Goal: Task Accomplishment & Management: Manage account settings

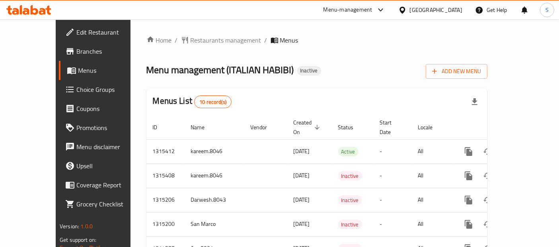
click at [76, 52] on span "Branches" at bounding box center [109, 52] width 66 height 10
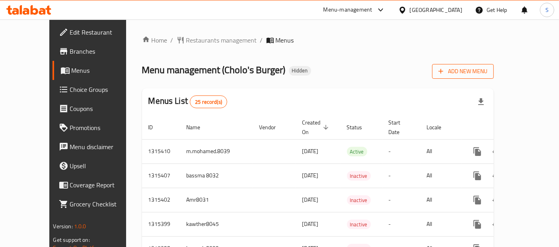
click at [487, 73] on span "Add New Menu" at bounding box center [462, 71] width 49 height 10
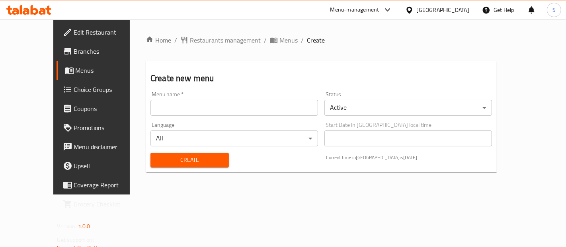
click at [237, 118] on div "Menu name   * Menu name *" at bounding box center [234, 103] width 174 height 31
click at [217, 114] on input "text" at bounding box center [233, 108] width 167 height 16
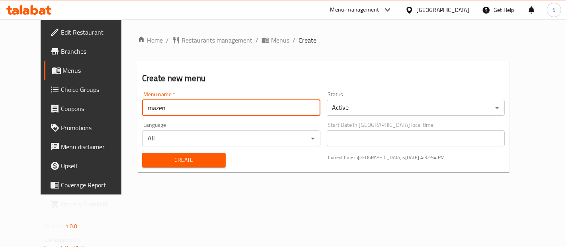
type input "mazen"
click at [170, 159] on span "Create" at bounding box center [183, 160] width 71 height 10
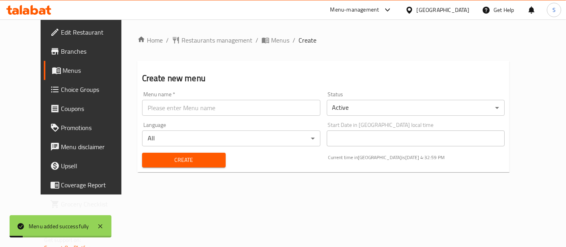
click at [63, 74] on span "Menus" at bounding box center [96, 71] width 66 height 10
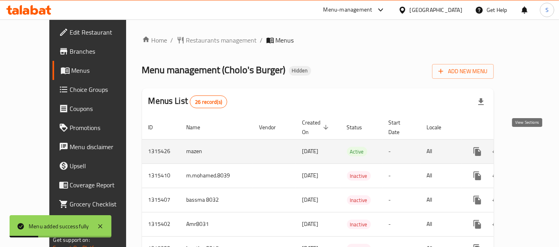
click at [531, 148] on icon "enhanced table" at bounding box center [534, 151] width 7 height 7
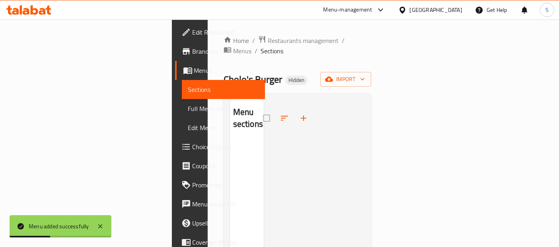
click at [372, 54] on div "Home / Restaurants management / Menus / Sections Cholo's Burger Hidden import M…" at bounding box center [298, 193] width 148 height 317
click at [365, 74] on span "import" at bounding box center [346, 79] width 38 height 10
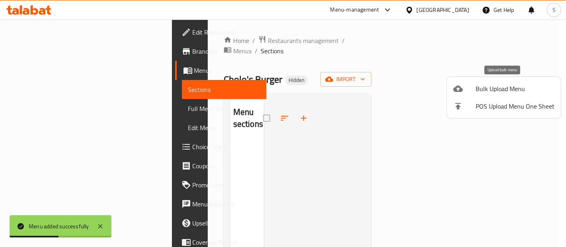
click at [469, 92] on div at bounding box center [464, 89] width 22 height 10
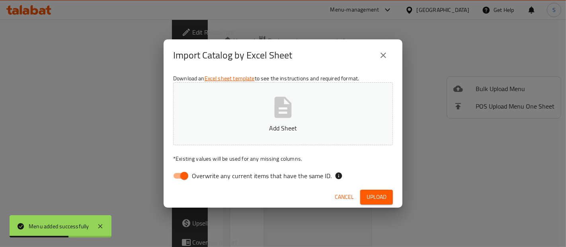
click at [198, 175] on span "Overwrite any current items that have the same ID." at bounding box center [262, 176] width 140 height 10
click at [198, 175] on input "Overwrite any current items that have the same ID." at bounding box center [184, 175] width 45 height 15
checkbox input "false"
click at [370, 194] on span "Upload" at bounding box center [376, 197] width 20 height 10
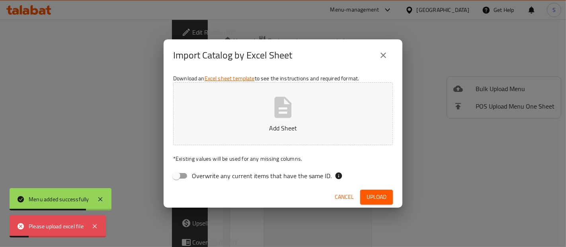
click at [213, 128] on p "Add Sheet" at bounding box center [282, 128] width 195 height 10
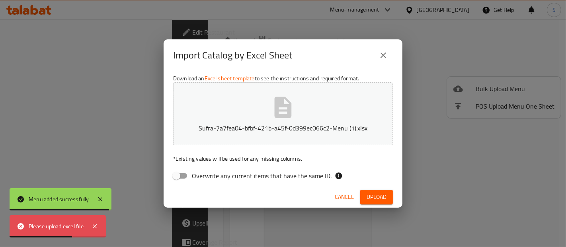
click at [372, 197] on span "Upload" at bounding box center [376, 197] width 20 height 10
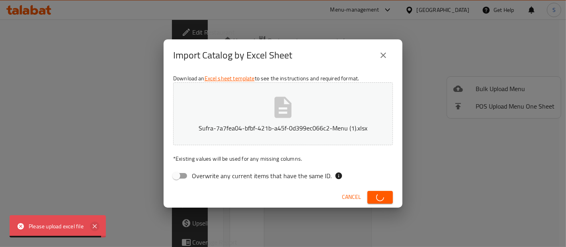
click at [95, 230] on icon at bounding box center [95, 227] width 10 height 10
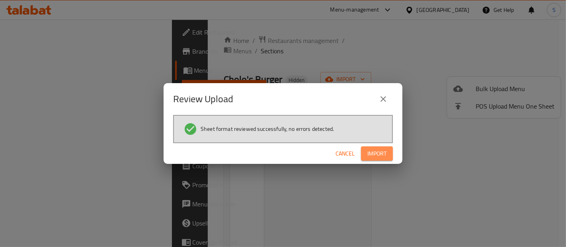
click at [368, 148] on button "Import" at bounding box center [377, 153] width 32 height 15
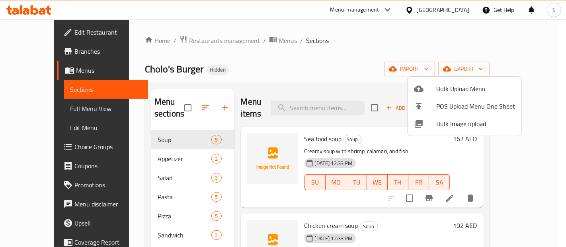
click at [21, 145] on div at bounding box center [283, 123] width 566 height 247
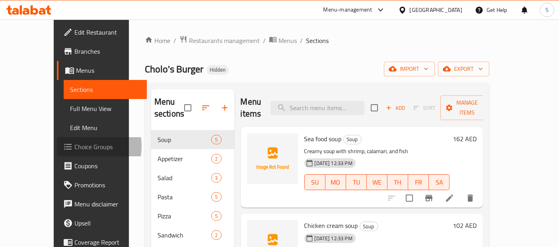
click at [74, 146] on span "Choice Groups" at bounding box center [107, 147] width 66 height 10
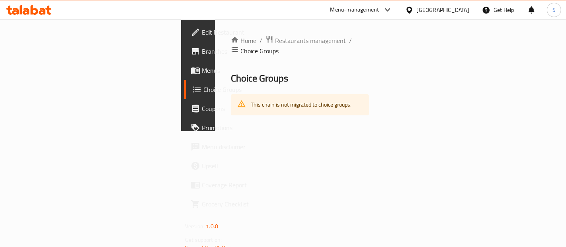
click at [203, 85] on span "Choice Groups" at bounding box center [236, 90] width 66 height 10
click at [202, 72] on span "Menus" at bounding box center [235, 71] width 67 height 10
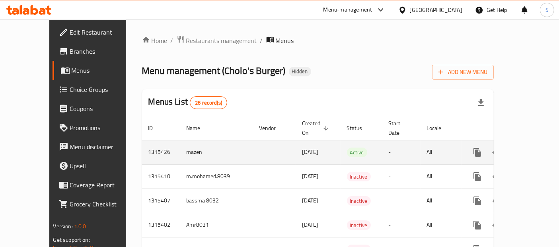
click at [531, 148] on icon "enhanced table" at bounding box center [535, 153] width 10 height 10
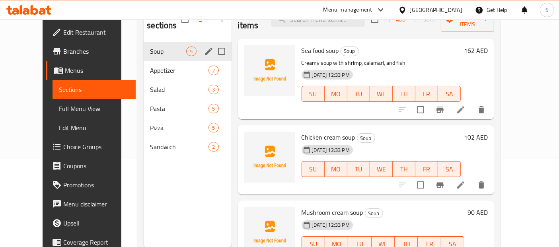
scroll to position [44, 0]
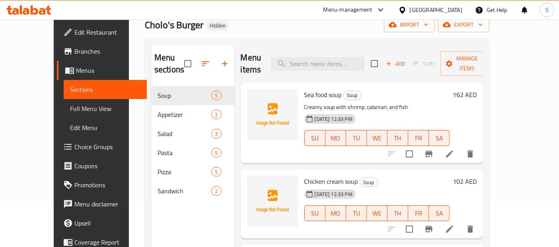
click at [346, 91] on span "Soup" at bounding box center [353, 95] width 18 height 9
click at [342, 57] on input "search" at bounding box center [318, 64] width 94 height 14
paste input "Fried potato"
type input "Fried potato"
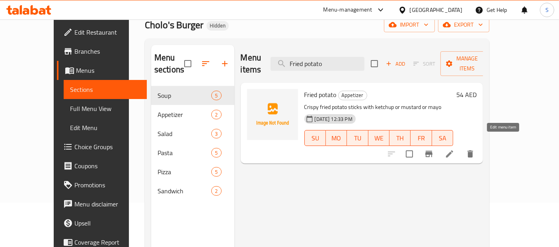
click at [454, 149] on icon at bounding box center [450, 154] width 10 height 10
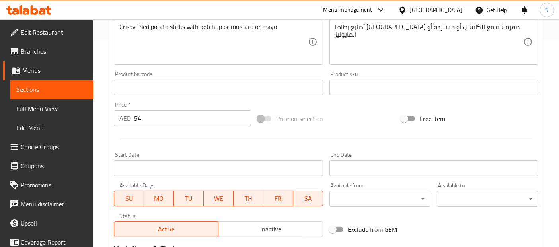
scroll to position [221, 0]
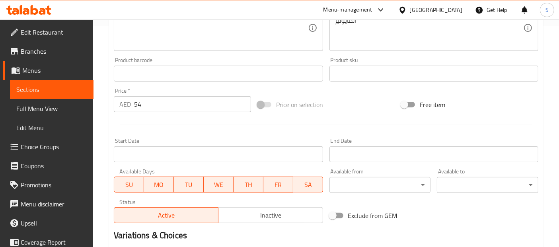
click at [154, 105] on input "54" at bounding box center [192, 104] width 117 height 16
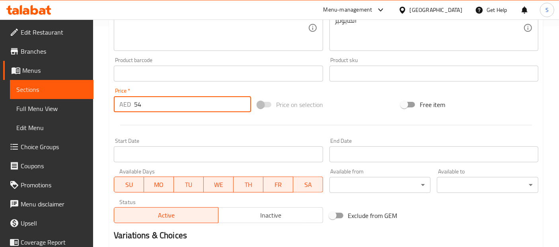
click at [154, 105] on input "54" at bounding box center [192, 104] width 117 height 16
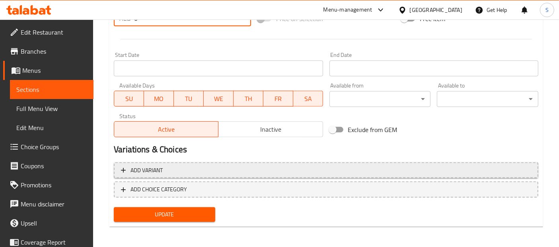
type input "0"
click at [155, 169] on span "Add variant" at bounding box center [146, 170] width 32 height 10
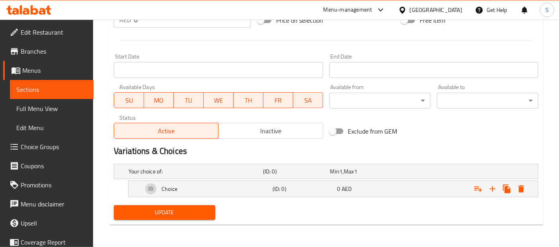
scroll to position [303, 0]
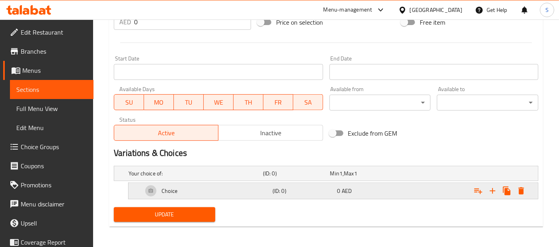
click at [202, 189] on div "Choice" at bounding box center [206, 190] width 130 height 19
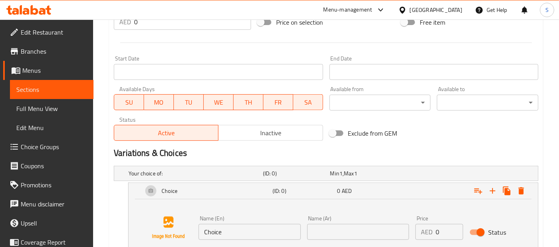
scroll to position [364, 0]
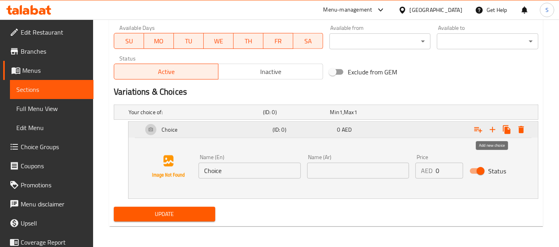
click at [492, 130] on icon "Expand" at bounding box center [493, 130] width 6 height 6
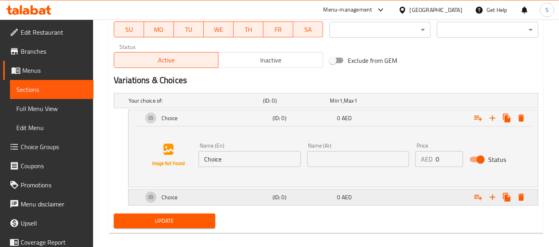
scroll to position [382, 0]
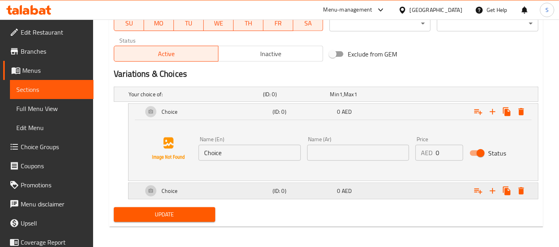
click at [267, 189] on div "Choice" at bounding box center [206, 190] width 130 height 19
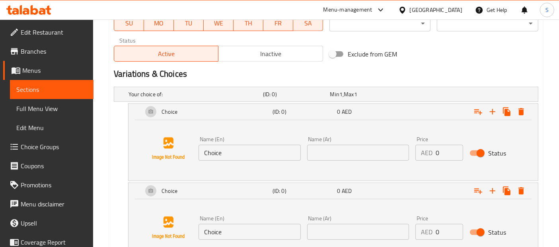
click at [448, 154] on input "0" at bounding box center [449, 153] width 27 height 16
type input "54"
click at [439, 235] on input "0" at bounding box center [449, 232] width 27 height 16
type input "54"
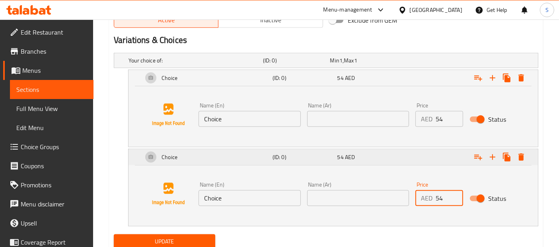
scroll to position [443, 0]
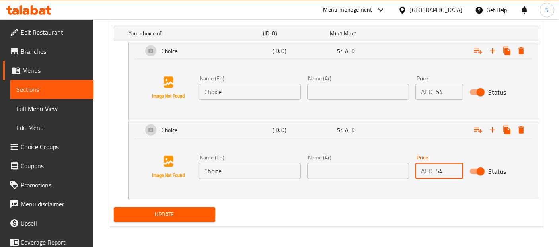
click at [239, 92] on input "Choice" at bounding box center [250, 92] width 102 height 16
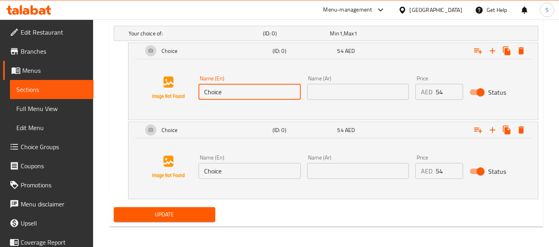
click at [239, 92] on input "Choice" at bounding box center [250, 92] width 102 height 16
paste input "ketchup"
type input "ketchup"
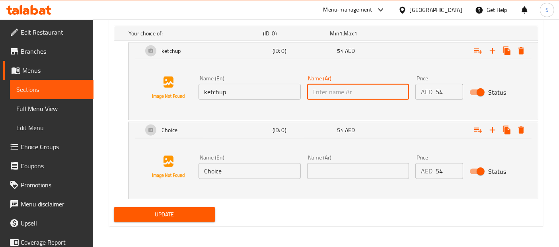
click at [326, 85] on input "text" at bounding box center [358, 92] width 102 height 16
type input "كاتسب"
click at [226, 165] on input "Choice" at bounding box center [250, 171] width 102 height 16
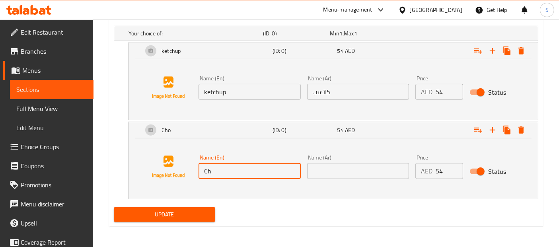
type input "C"
type input "ة"
click at [318, 92] on input "كاتسب" at bounding box center [358, 92] width 102 height 16
click at [319, 87] on input "كاتب" at bounding box center [358, 92] width 102 height 16
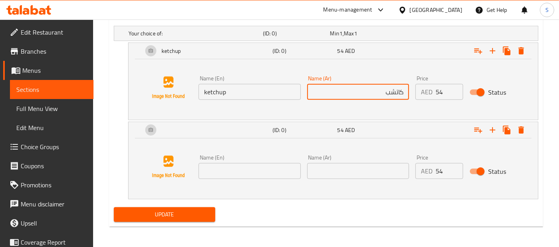
type input "كاتشب"
click at [241, 170] on input "text" at bounding box center [250, 171] width 102 height 16
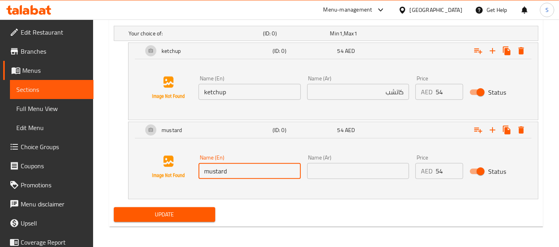
type input "mustard"
click at [315, 167] on input "text" at bounding box center [358, 171] width 102 height 16
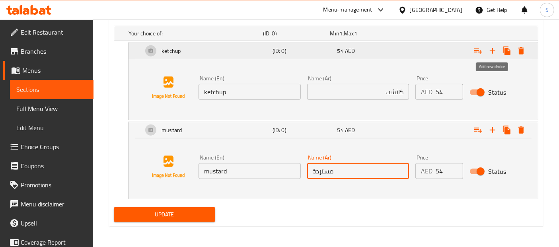
type input "مستردة"
click at [496, 48] on icon "Expand" at bounding box center [493, 51] width 10 height 10
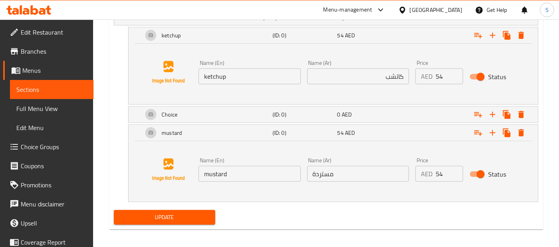
scroll to position [461, 0]
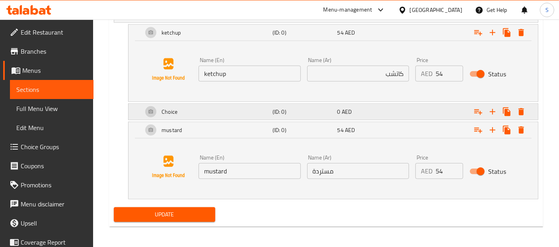
click at [179, 115] on div "Choice" at bounding box center [206, 111] width 130 height 19
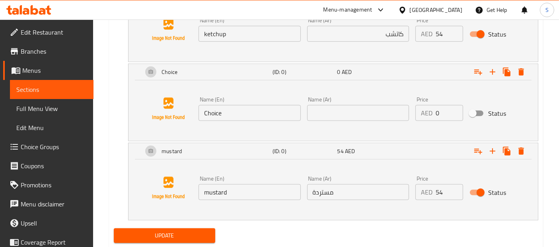
scroll to position [522, 0]
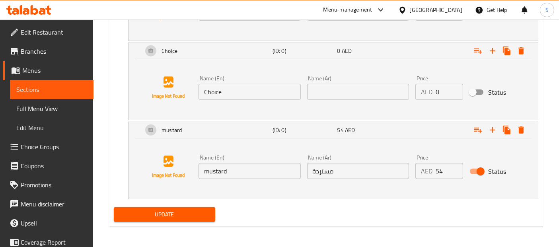
click at [437, 86] on input "0" at bounding box center [449, 92] width 27 height 16
click at [444, 88] on input "0" at bounding box center [449, 92] width 27 height 16
click at [452, 84] on input "number" at bounding box center [449, 92] width 27 height 16
click at [448, 86] on input "number" at bounding box center [449, 92] width 27 height 16
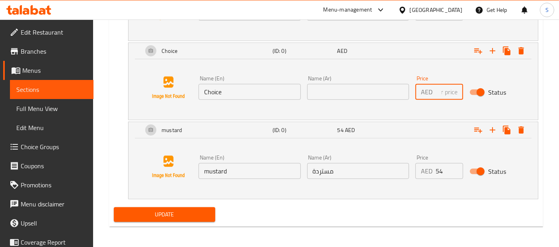
click at [448, 86] on input "number" at bounding box center [449, 92] width 27 height 16
drag, startPoint x: 449, startPoint y: 76, endPoint x: 473, endPoint y: 58, distance: 29.8
click at [449, 76] on div "Price AED Price" at bounding box center [439, 88] width 48 height 24
click at [446, 89] on input "number" at bounding box center [449, 92] width 27 height 16
type input "54"
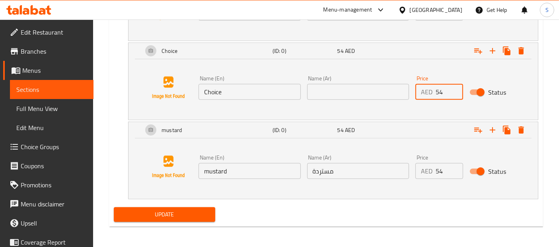
click at [247, 95] on input "Choice" at bounding box center [250, 92] width 102 height 16
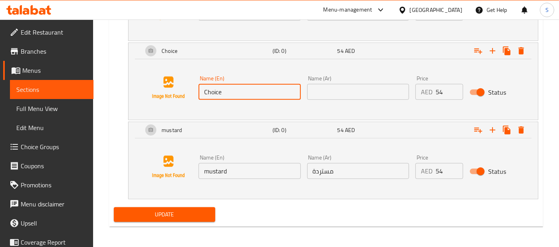
click at [247, 95] on input "Choice" at bounding box center [250, 92] width 102 height 16
type input "ة"
type input "mayo"
click at [323, 87] on input "text" at bounding box center [358, 92] width 102 height 16
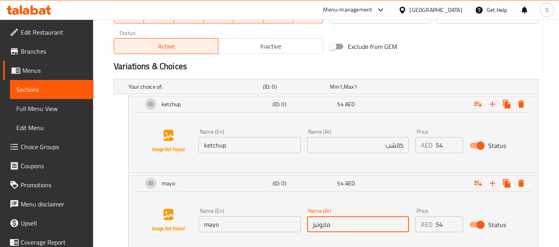
scroll to position [213, 0]
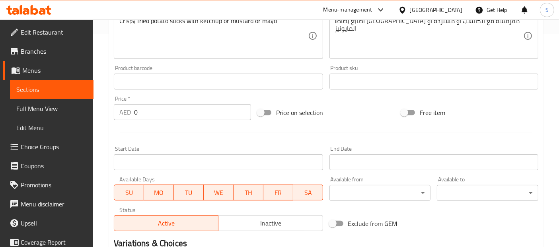
type input "مايونيز"
click at [145, 109] on input "0" at bounding box center [192, 112] width 117 height 16
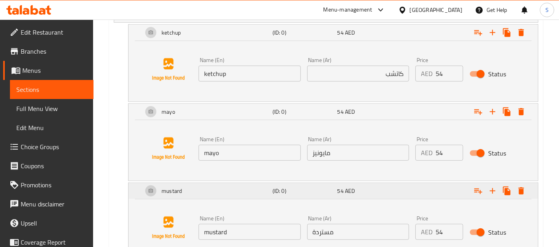
scroll to position [522, 0]
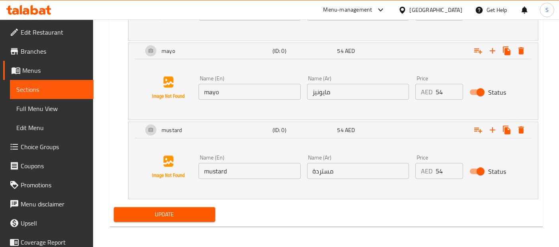
click at [181, 217] on span "Update" at bounding box center [164, 215] width 89 height 10
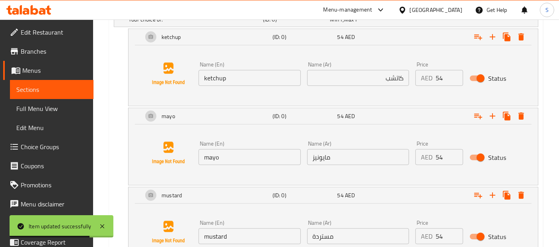
scroll to position [390, 0]
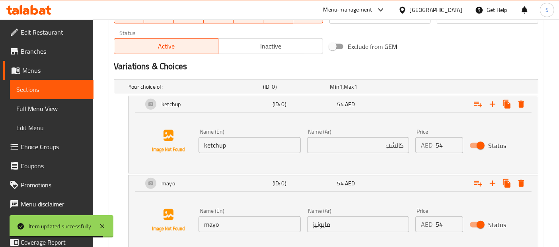
click at [38, 87] on span "Sections" at bounding box center [51, 90] width 71 height 10
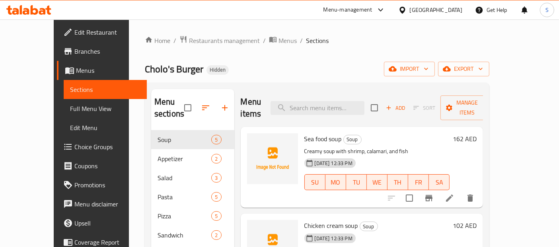
click at [411, 74] on div "Cholo's Burger Hidden import export" at bounding box center [317, 69] width 345 height 15
click at [334, 101] on input "search" at bounding box center [318, 108] width 94 height 14
paste input "Shrimp pasta"
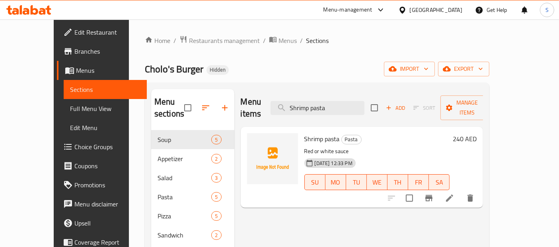
type input "Shrimp pasta"
click at [454, 193] on icon at bounding box center [450, 198] width 10 height 10
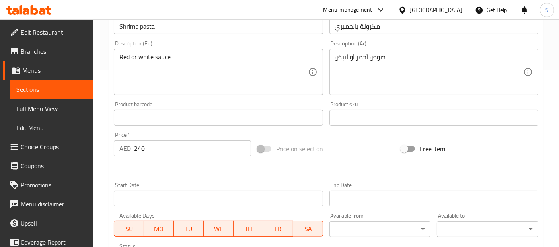
scroll to position [265, 0]
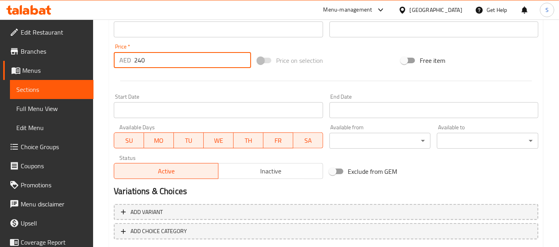
click at [148, 58] on input "240" at bounding box center [192, 60] width 117 height 16
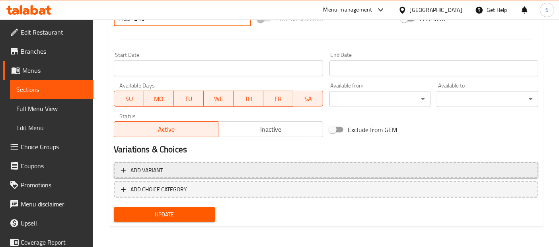
click at [173, 171] on span "Add variant" at bounding box center [326, 170] width 410 height 10
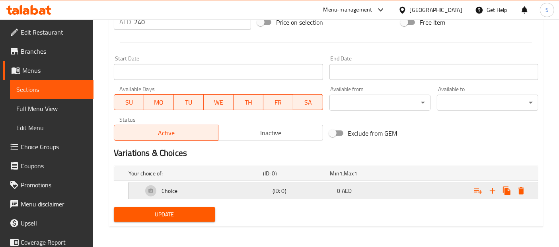
click at [214, 188] on div "Choice" at bounding box center [206, 190] width 130 height 19
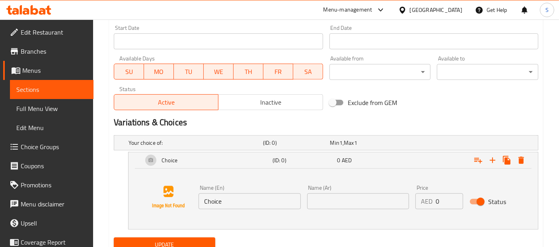
scroll to position [364, 0]
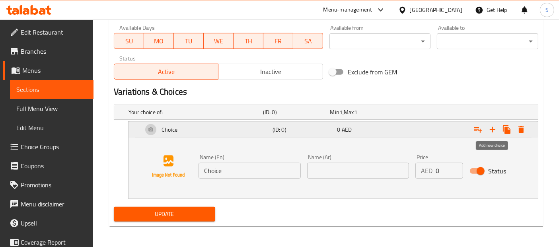
click at [490, 132] on icon "Expand" at bounding box center [493, 130] width 10 height 10
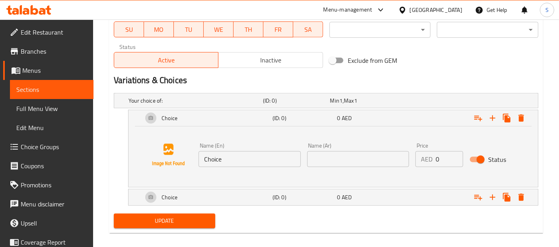
scroll to position [382, 0]
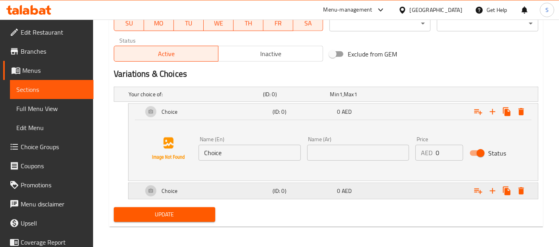
click at [245, 189] on div "Choice" at bounding box center [206, 190] width 130 height 19
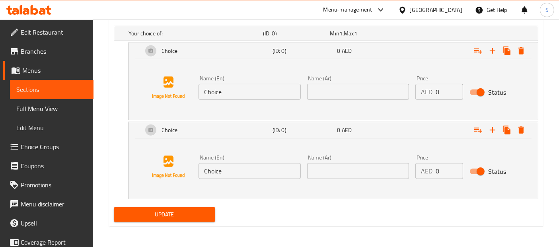
scroll to position [443, 0]
click at [226, 95] on input "Choice" at bounding box center [250, 92] width 102 height 16
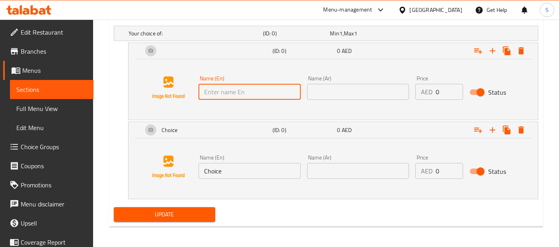
type input "س"
type input "white Sauce"
click at [221, 166] on input "Choice" at bounding box center [250, 171] width 102 height 16
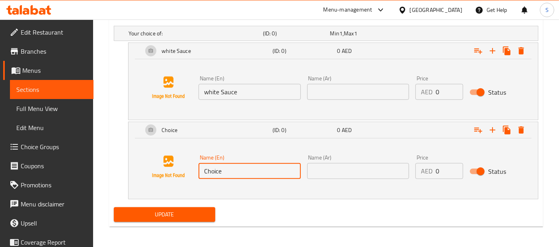
click at [221, 166] on input "Choice" at bounding box center [250, 171] width 102 height 16
type input "red sauce"
click at [318, 88] on input "text" at bounding box center [358, 92] width 102 height 16
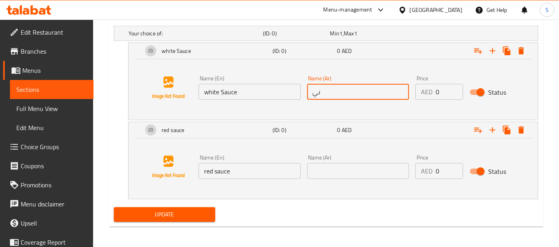
type input "ى"
type input "صوص ابيض"
click at [325, 167] on input "text" at bounding box center [358, 171] width 102 height 16
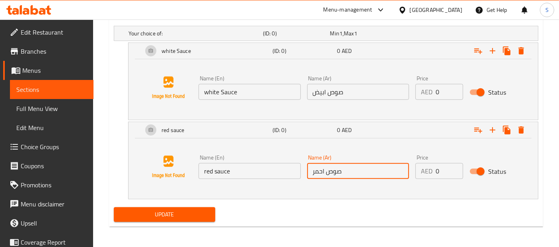
type input "صوص احمر"
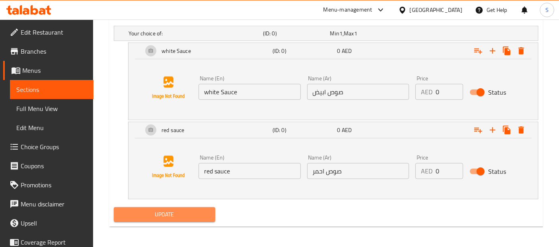
click at [179, 210] on span "Update" at bounding box center [164, 215] width 89 height 10
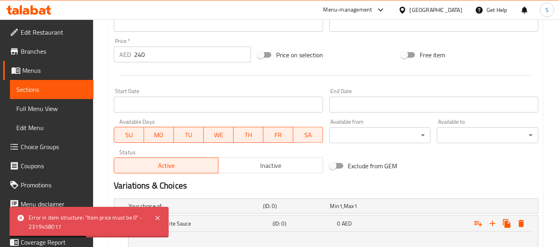
scroll to position [267, 0]
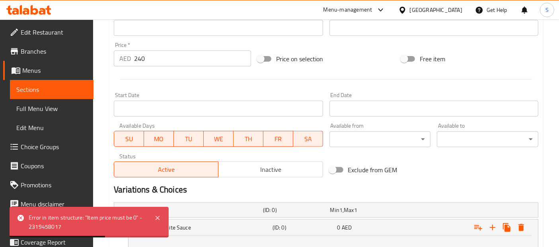
click at [154, 60] on input "240" at bounding box center [192, 59] width 117 height 16
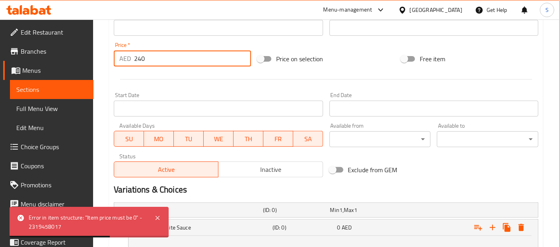
click at [154, 60] on input "240" at bounding box center [192, 59] width 117 height 16
click at [152, 61] on input "240" at bounding box center [192, 59] width 117 height 16
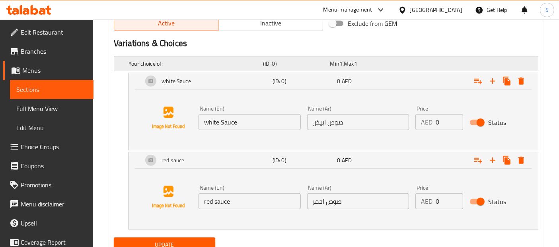
scroll to position [399, 0]
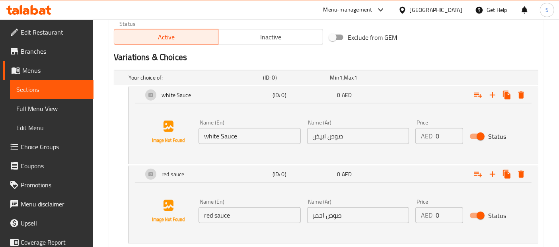
click at [441, 132] on input "0" at bounding box center [449, 136] width 27 height 16
type input "240"
click at [440, 214] on input "0" at bounding box center [449, 215] width 27 height 16
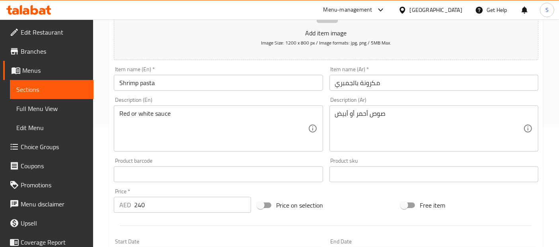
scroll to position [134, 0]
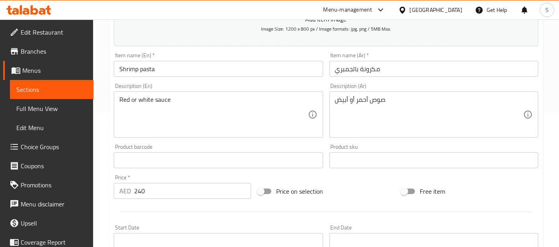
type input "240"
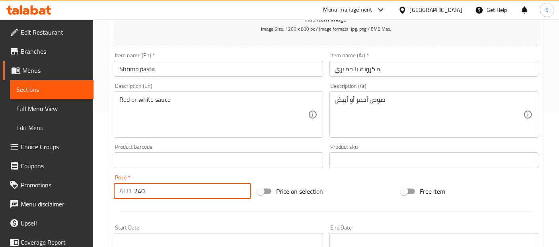
click at [153, 191] on input "240" at bounding box center [192, 191] width 117 height 16
click at [143, 185] on input "0" at bounding box center [192, 191] width 117 height 16
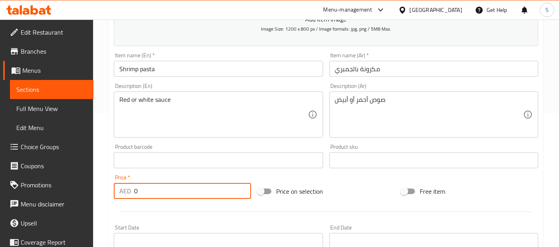
click at [143, 185] on input "0" at bounding box center [192, 191] width 117 height 16
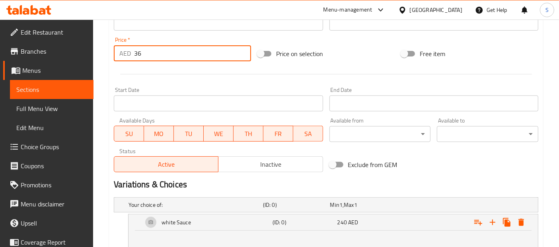
scroll to position [222, 0]
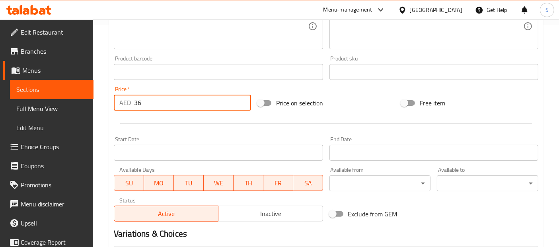
click at [149, 106] on input "36" at bounding box center [192, 103] width 117 height 16
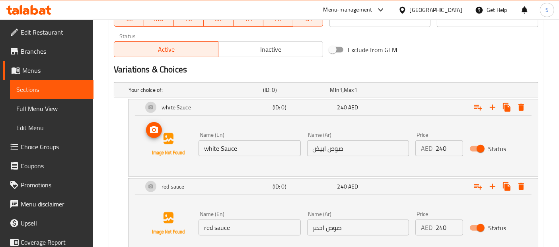
scroll to position [355, 0]
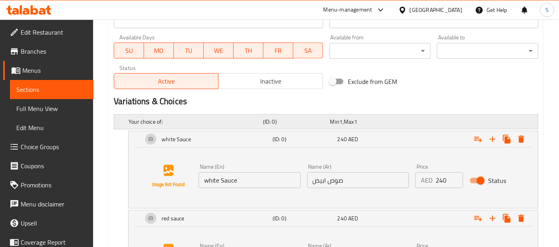
type input "36"
click at [331, 119] on span "Min" at bounding box center [334, 122] width 9 height 10
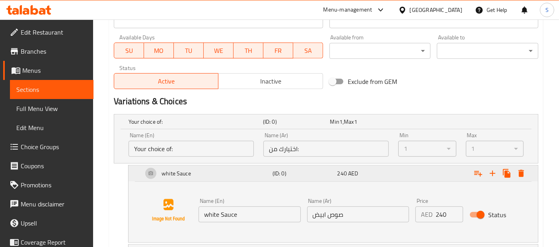
click at [519, 172] on icon "Expand" at bounding box center [521, 174] width 10 height 10
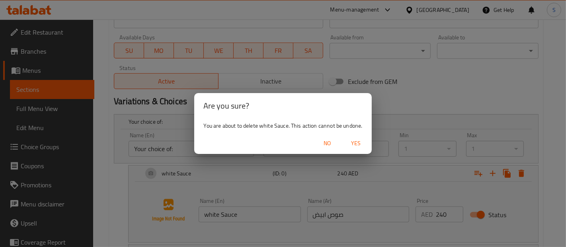
click at [364, 140] on span "Yes" at bounding box center [355, 143] width 19 height 10
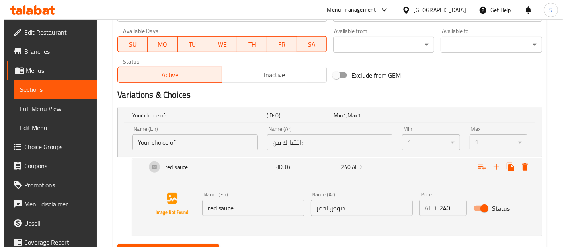
scroll to position [399, 0]
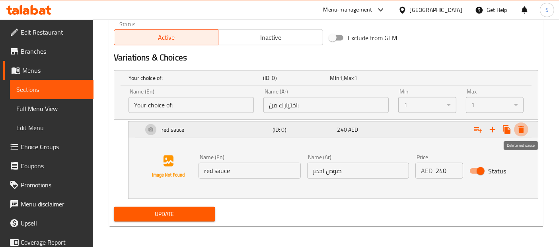
click at [517, 132] on icon "Expand" at bounding box center [521, 130] width 10 height 10
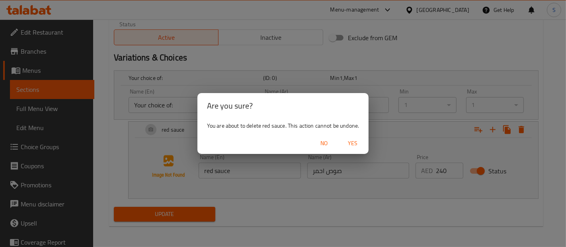
click at [356, 136] on button "Yes" at bounding box center [352, 143] width 25 height 15
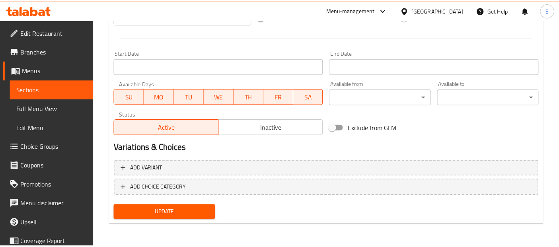
scroll to position [307, 0]
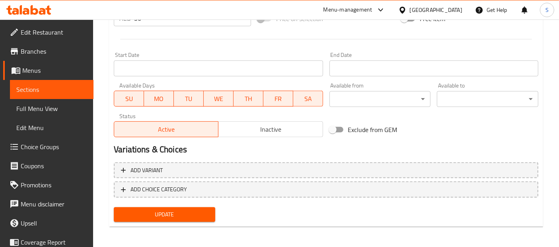
click at [354, 140] on div "Variations & Choices" at bounding box center [326, 149] width 431 height 18
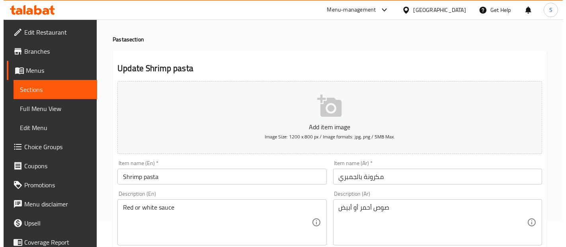
scroll to position [0, 0]
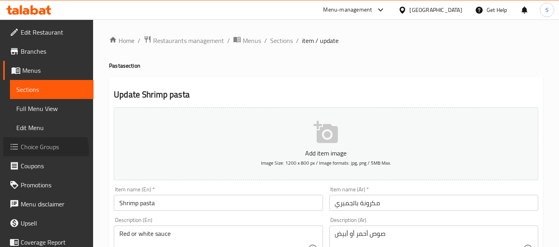
click at [38, 152] on span "Choice Groups" at bounding box center [54, 147] width 66 height 10
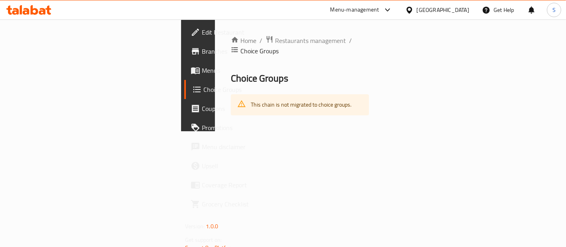
click at [25, 12] on icon at bounding box center [26, 11] width 7 height 7
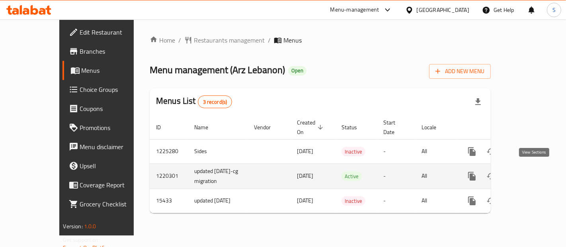
click at [539, 174] on link "enhanced table" at bounding box center [529, 176] width 19 height 19
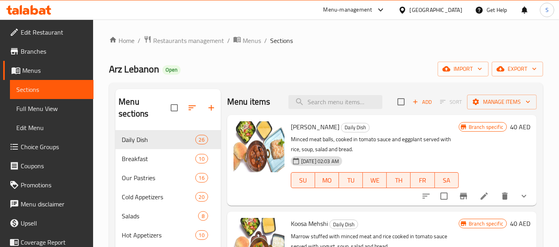
click at [44, 147] on span "Choice Groups" at bounding box center [54, 147] width 66 height 10
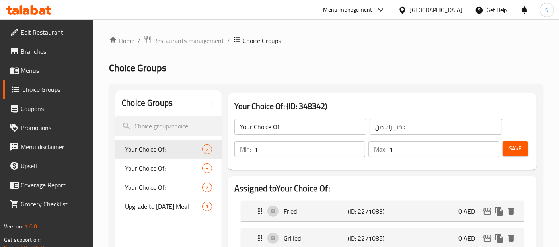
click at [48, 69] on span "Menus" at bounding box center [54, 71] width 66 height 10
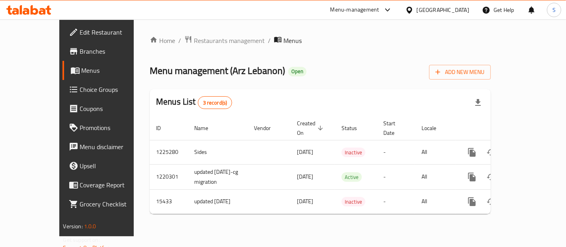
click at [80, 93] on span "Choice Groups" at bounding box center [113, 90] width 67 height 10
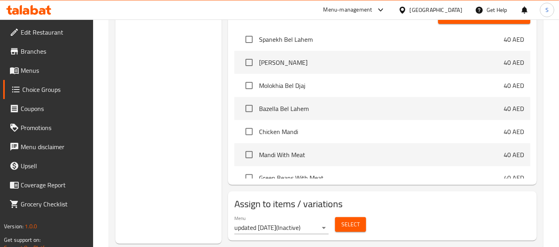
scroll to position [303, 0]
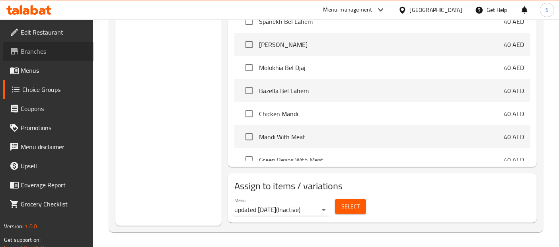
click at [47, 47] on span "Branches" at bounding box center [54, 52] width 66 height 10
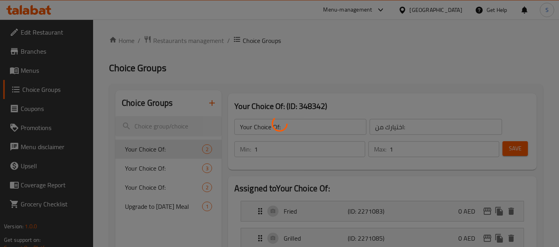
click at [33, 68] on div at bounding box center [279, 123] width 559 height 247
click at [26, 68] on div at bounding box center [279, 123] width 559 height 247
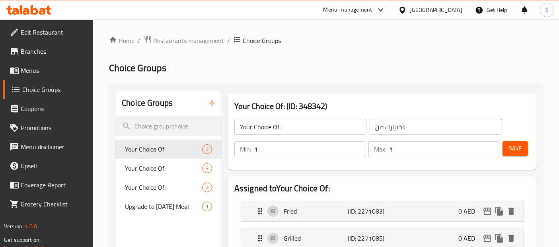
click at [31, 72] on span "Menus" at bounding box center [54, 71] width 66 height 10
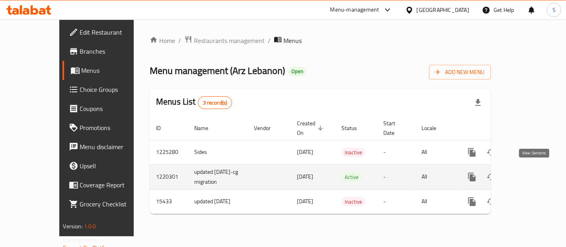
click at [539, 172] on link "enhanced table" at bounding box center [529, 176] width 19 height 19
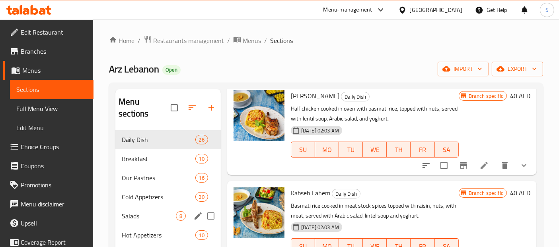
scroll to position [132, 0]
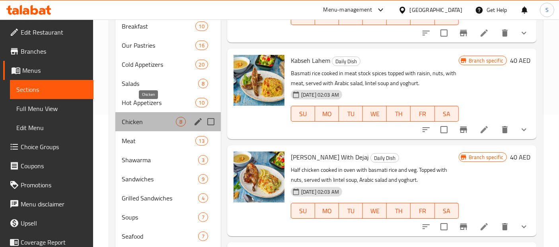
click at [163, 117] on span "Chicken" at bounding box center [149, 122] width 54 height 10
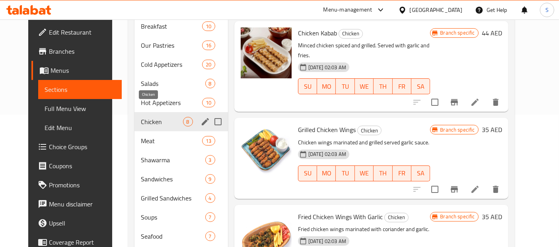
scroll to position [311, 0]
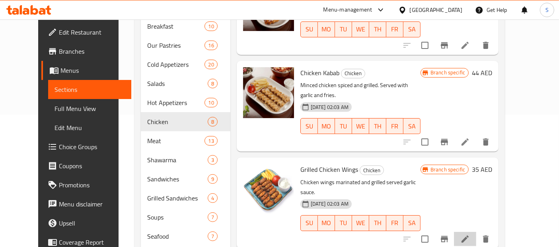
click at [476, 232] on li at bounding box center [465, 239] width 22 height 14
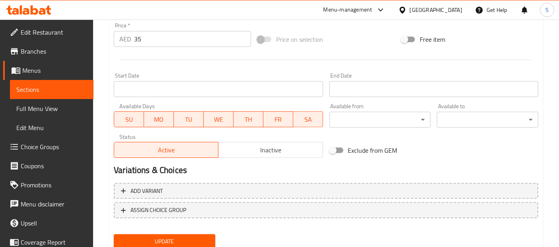
scroll to position [325, 0]
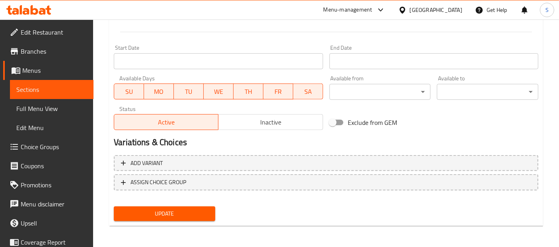
click at [29, 146] on span "Choice Groups" at bounding box center [54, 147] width 66 height 10
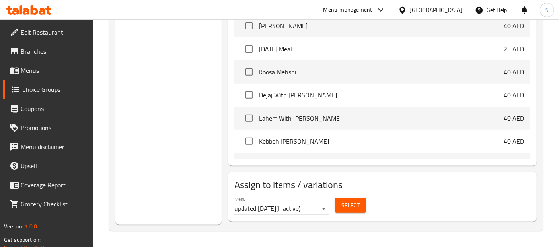
scroll to position [112, 0]
